Goal: Navigation & Orientation: Find specific page/section

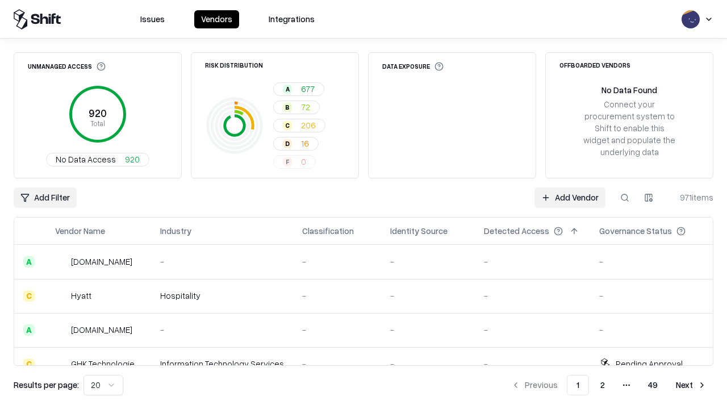
click at [103, 385] on html "Issues Vendors Integrations Unmanaged Access 920 Total No Data Access 920 Risk …" at bounding box center [363, 204] width 727 height 409
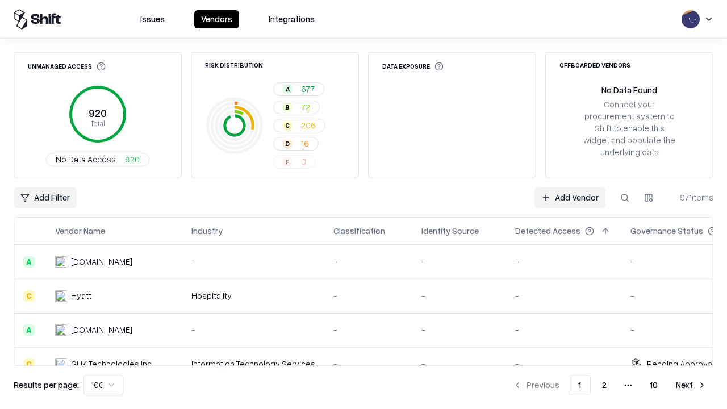
click at [691, 385] on button "Next" at bounding box center [691, 385] width 44 height 20
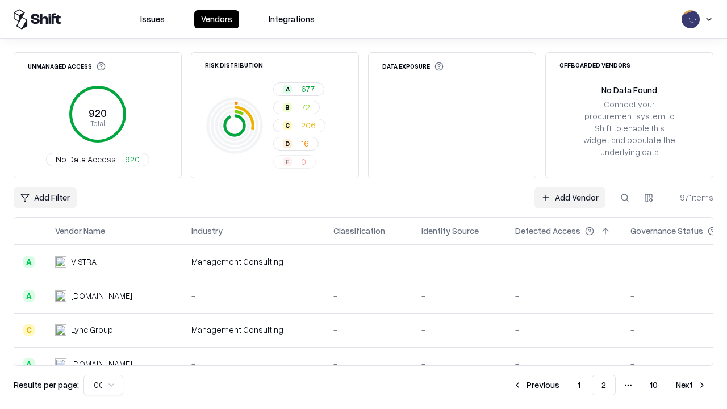
click at [691, 385] on button "Next" at bounding box center [691, 385] width 44 height 20
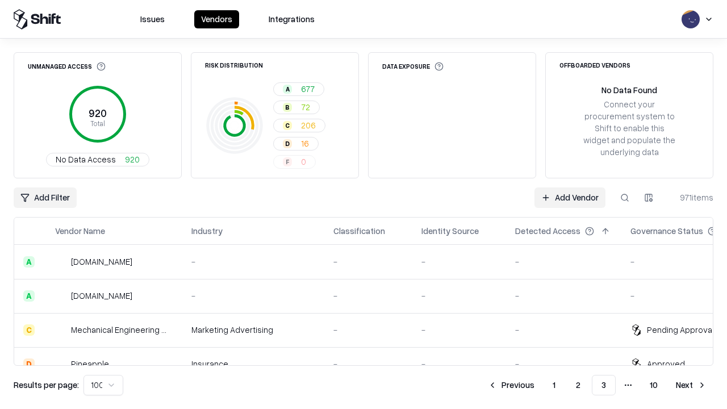
click at [691, 385] on button "Next" at bounding box center [691, 385] width 44 height 20
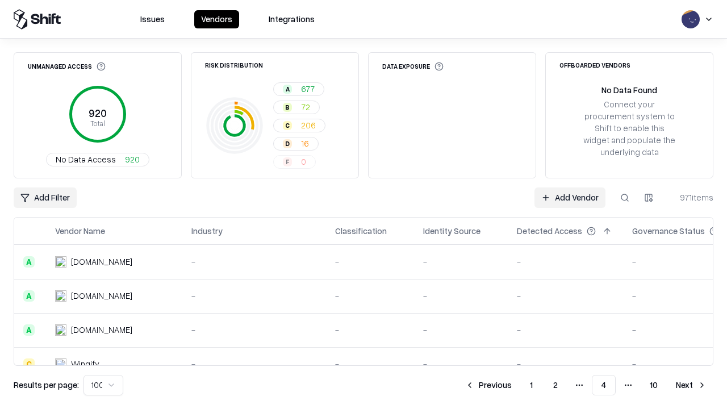
click at [691, 385] on button "Next" at bounding box center [691, 385] width 44 height 20
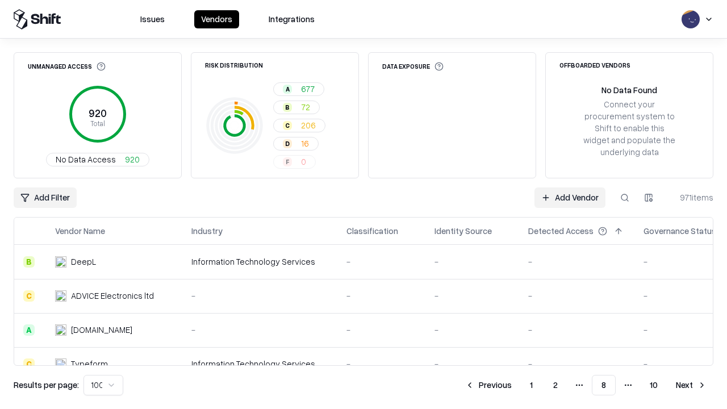
click at [691, 385] on button "Next" at bounding box center [691, 385] width 44 height 20
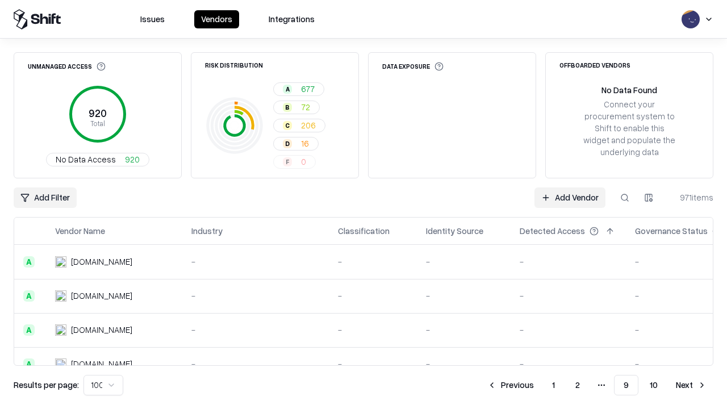
click at [691, 385] on button "Next" at bounding box center [691, 385] width 44 height 20
click at [536, 385] on button "Previous" at bounding box center [536, 385] width 60 height 20
click at [510, 385] on button "Previous" at bounding box center [510, 385] width 60 height 20
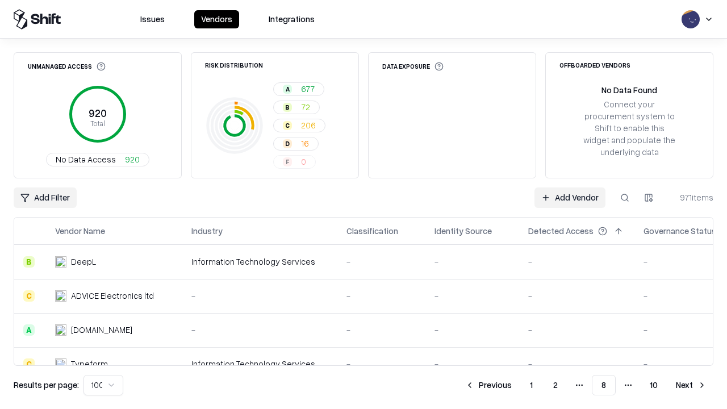
click at [488, 385] on button "Previous" at bounding box center [488, 385] width 60 height 20
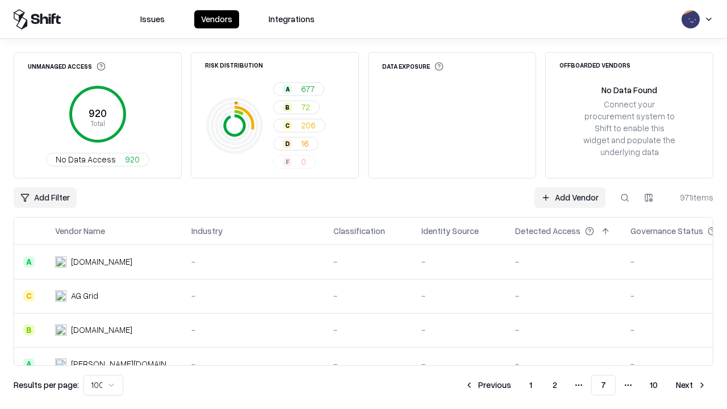
click at [488, 385] on button "Previous" at bounding box center [488, 385] width 60 height 20
